Goal: Check status: Check status

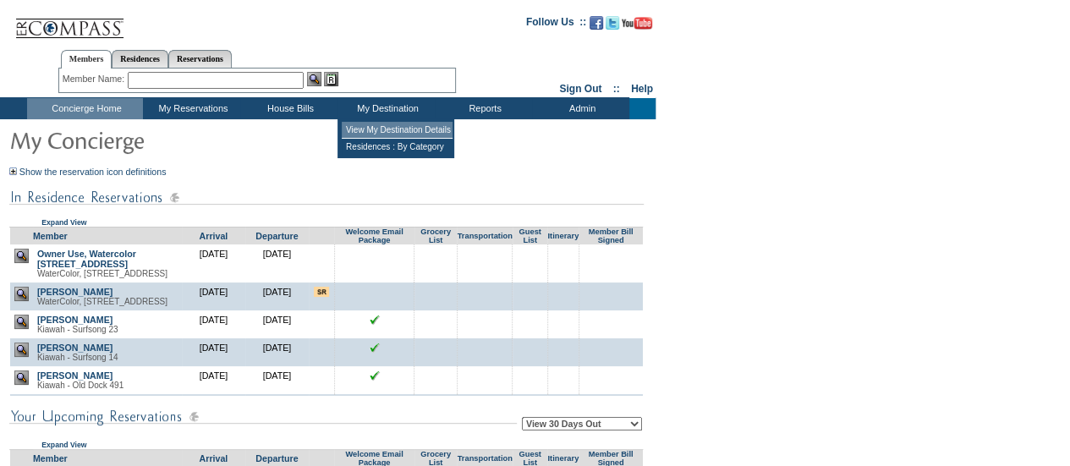
click at [395, 129] on td "View My Destination Details" at bounding box center [397, 130] width 111 height 17
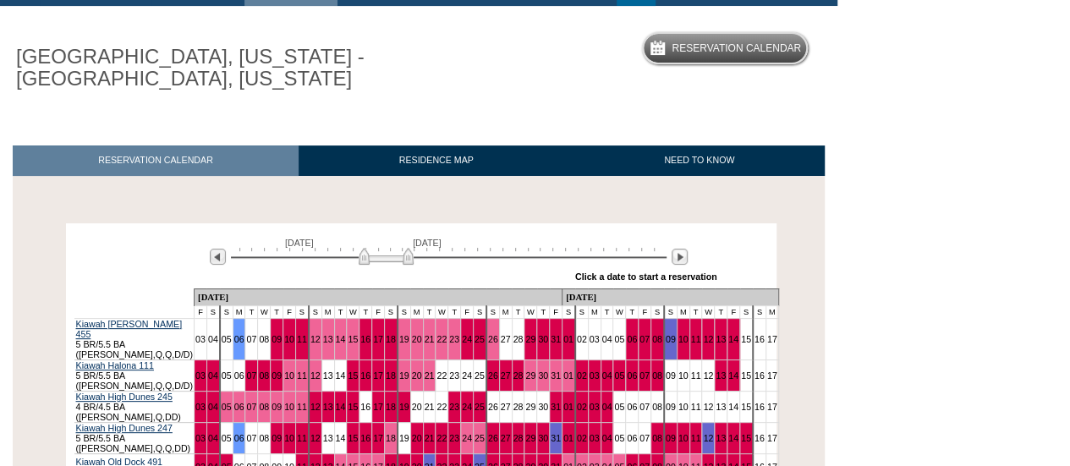
scroll to position [351, 0]
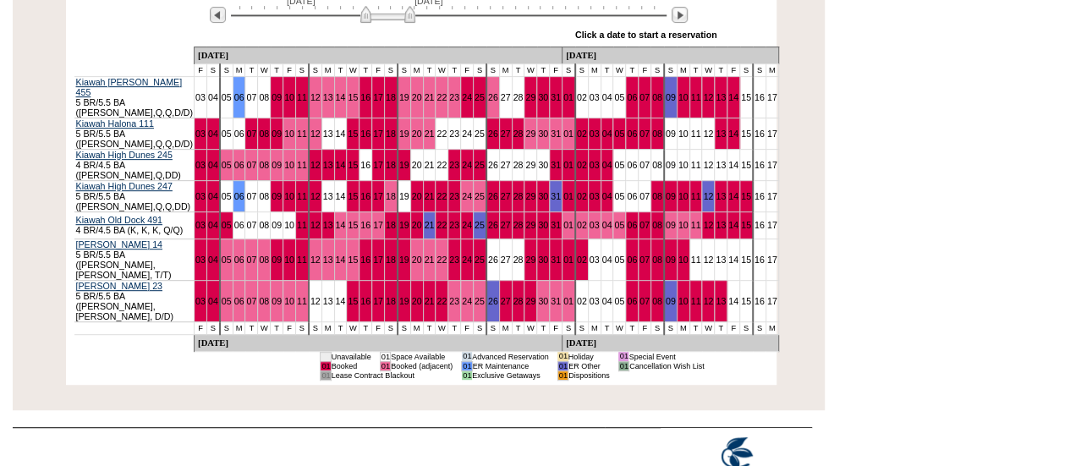
click at [406, 15] on img at bounding box center [387, 14] width 55 height 17
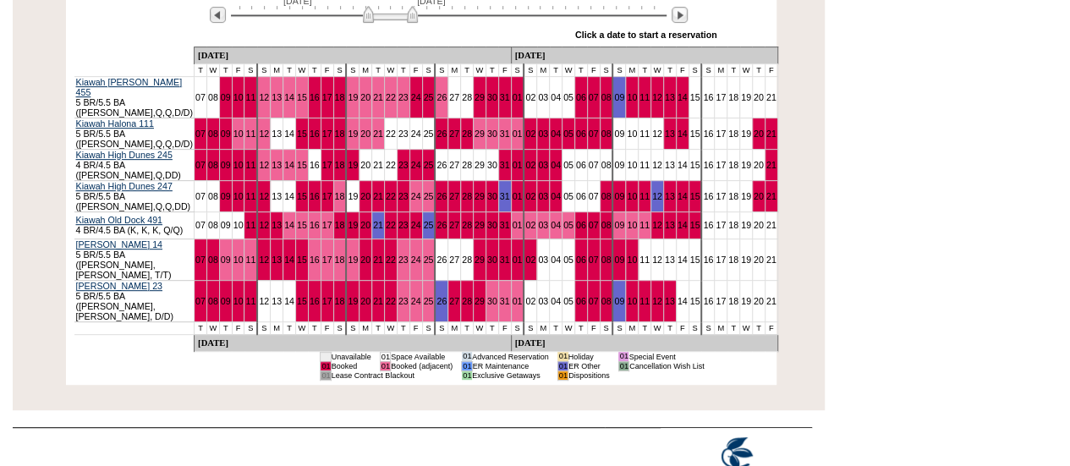
click at [409, 15] on img at bounding box center [390, 14] width 55 height 17
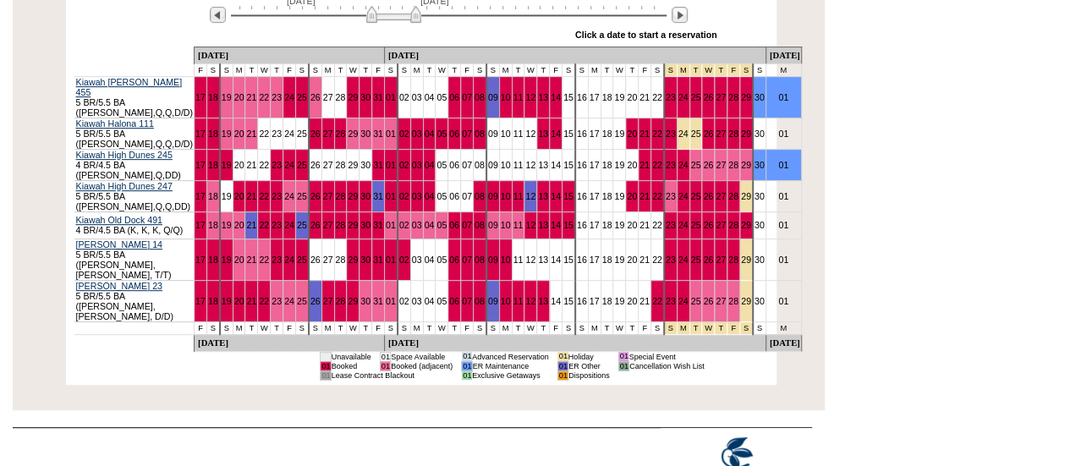
click at [413, 16] on img at bounding box center [393, 14] width 55 height 17
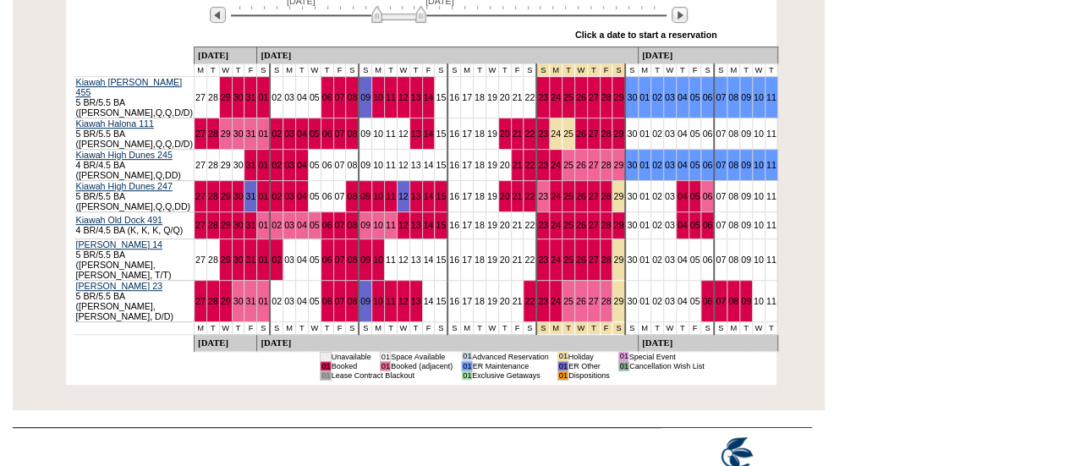
click at [418, 16] on img at bounding box center [398, 14] width 55 height 17
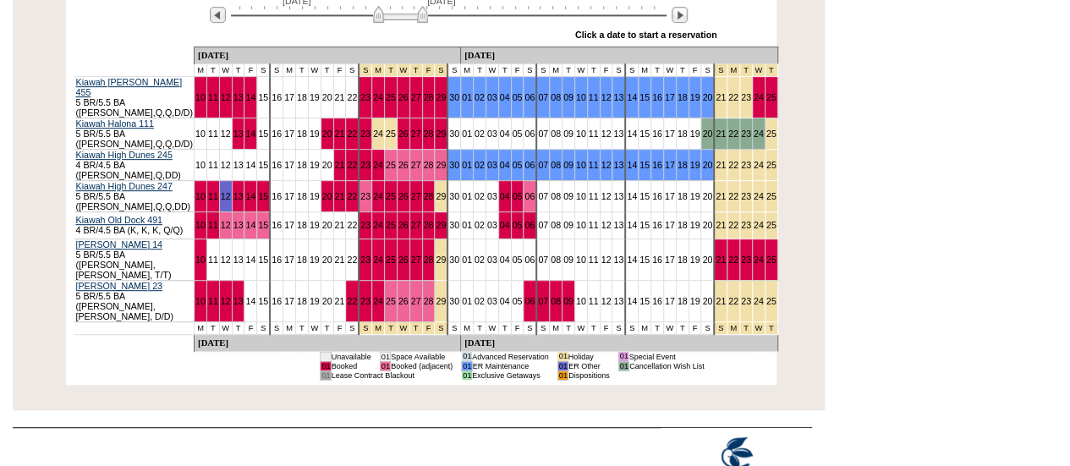
click at [423, 18] on img at bounding box center [400, 14] width 55 height 17
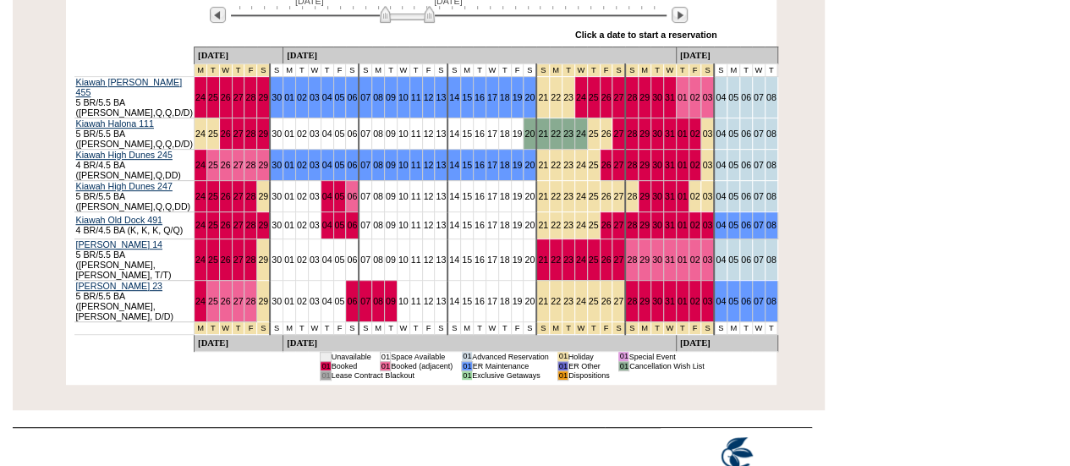
click at [426, 18] on img at bounding box center [407, 14] width 55 height 17
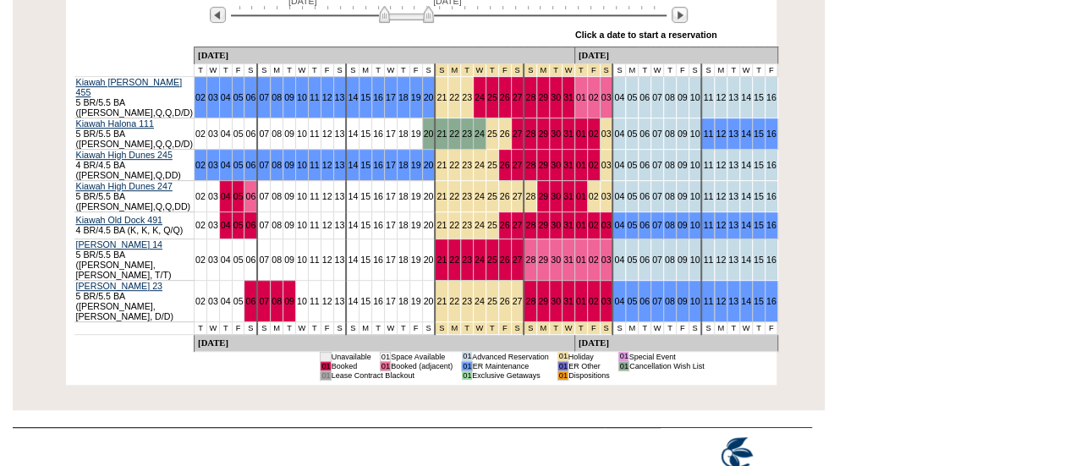
click at [423, 18] on img at bounding box center [406, 14] width 55 height 17
